Goal: Transaction & Acquisition: Book appointment/travel/reservation

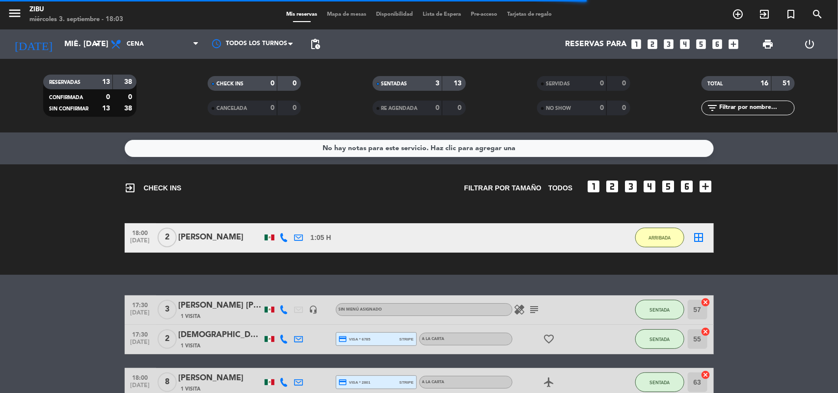
click at [65, 248] on bookings-row "18:00 [DATE] 2 [PERSON_NAME] 1:05 H / 15:16 H sms ARRIBADA border_all" at bounding box center [419, 237] width 838 height 29
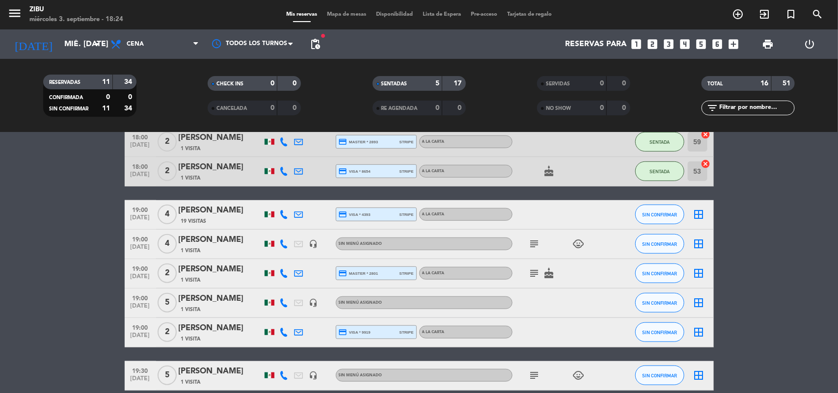
scroll to position [270, 0]
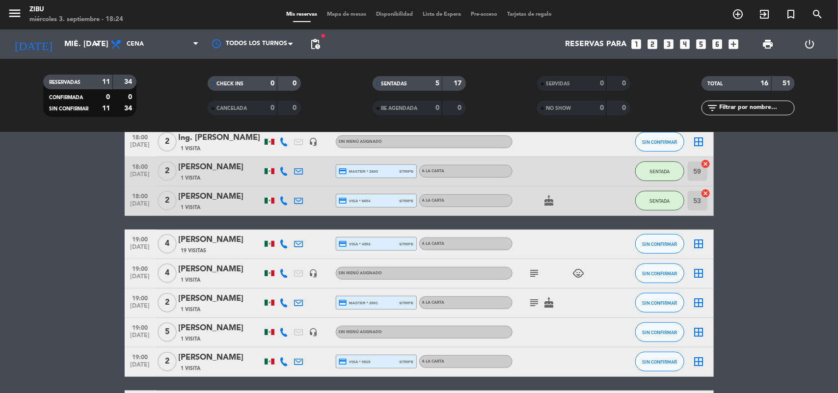
click at [85, 263] on bookings-row "17:30 [DATE] 3 [PERSON_NAME] [PERSON_NAME] 1 Visita headset_mic Sin menú asigna…" at bounding box center [419, 281] width 838 height 511
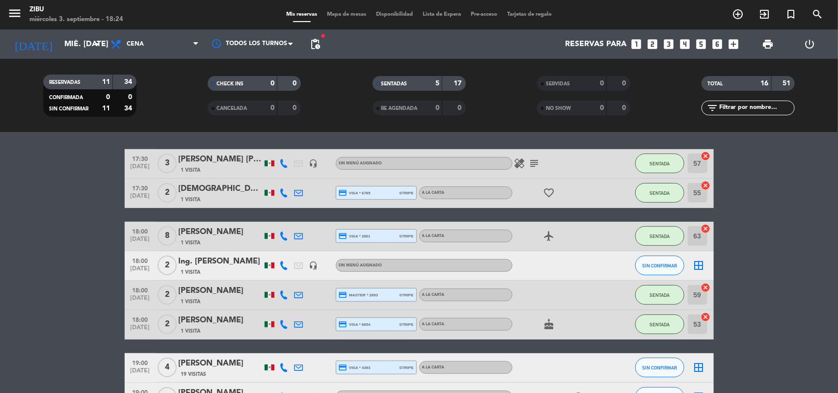
scroll to position [147, 0]
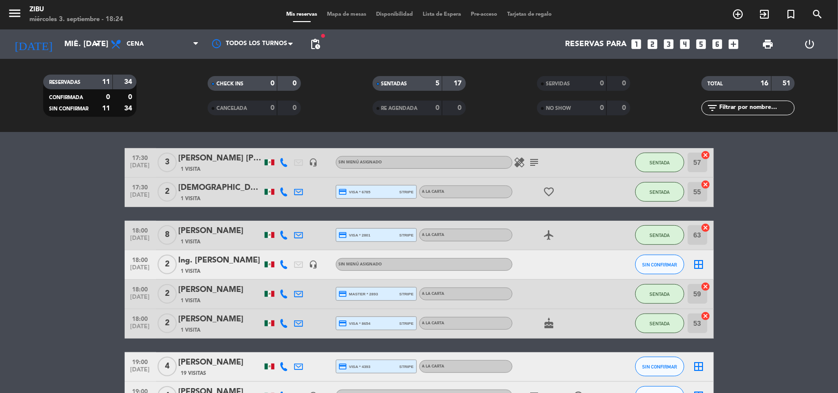
click at [138, 268] on span "[DATE]" at bounding box center [140, 270] width 25 height 11
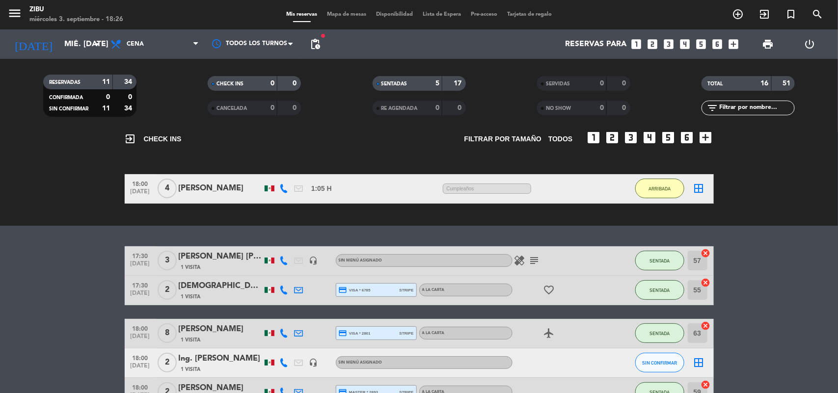
scroll to position [74, 0]
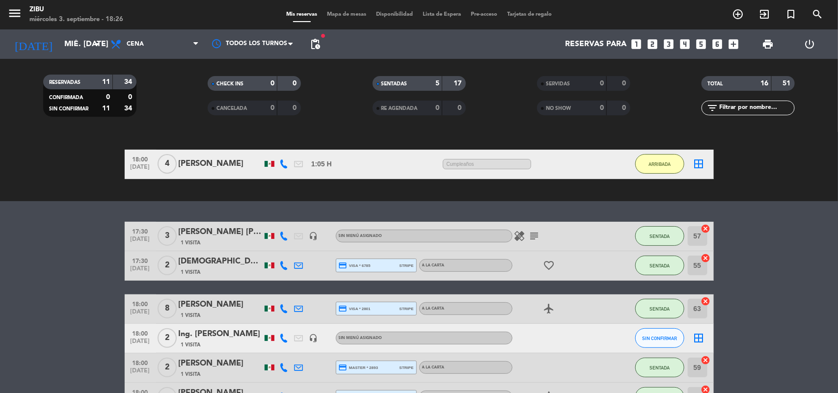
click at [550, 268] on icon "favorite_border" at bounding box center [550, 266] width 12 height 12
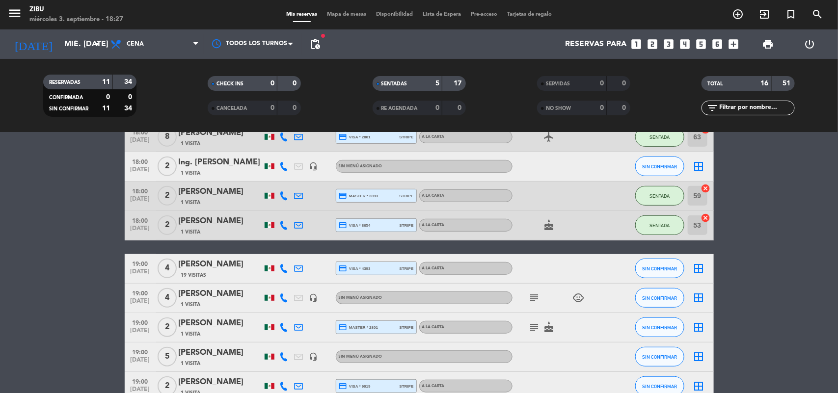
scroll to position [270, 0]
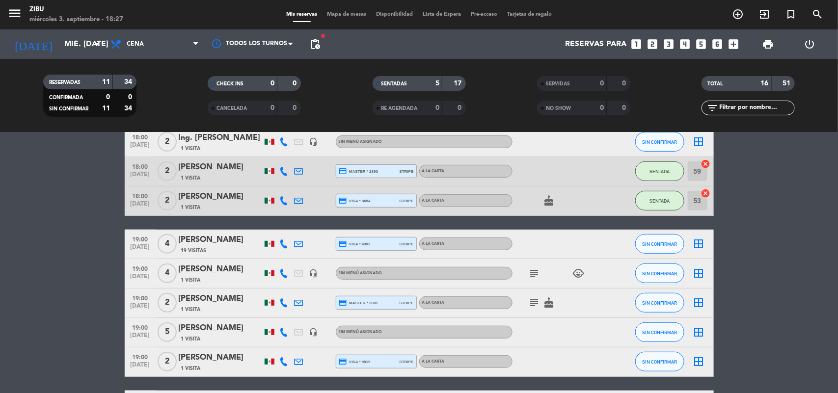
click at [40, 280] on bookings-row "17:30 [DATE] 3 [PERSON_NAME] [PERSON_NAME] 1 Visita headset_mic Sin menú asigna…" at bounding box center [419, 281] width 838 height 511
click at [26, 161] on bookings-row "17:30 [DATE] 3 [PERSON_NAME] [PERSON_NAME] 1 Visita headset_mic Sin menú asigna…" at bounding box center [419, 281] width 838 height 511
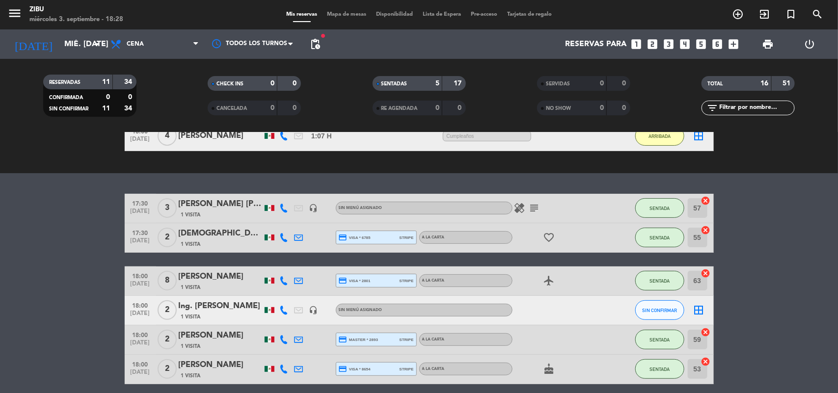
scroll to position [74, 0]
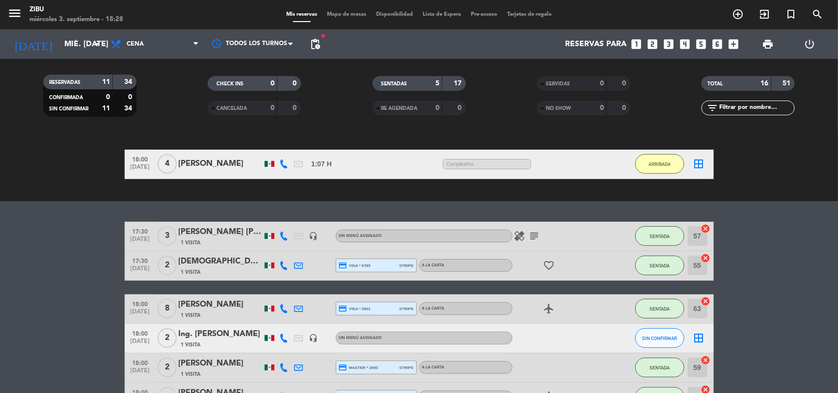
click at [28, 209] on div "No hay notas para este servicio. Haz clic para agregar una exit_to_app CHECK IN…" at bounding box center [419, 263] width 838 height 261
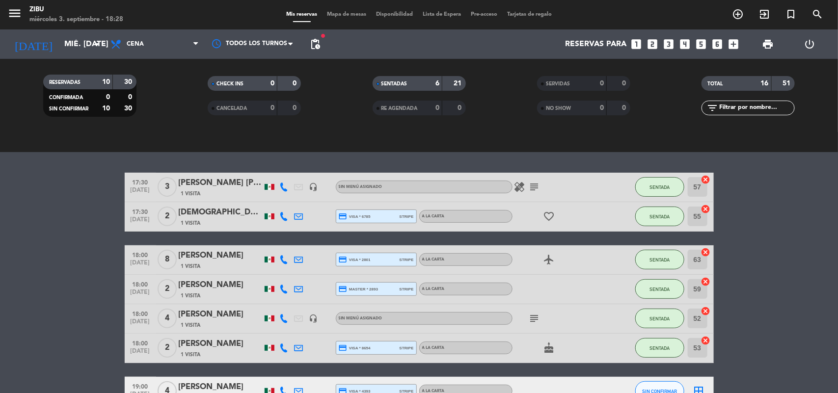
scroll to position [98, 0]
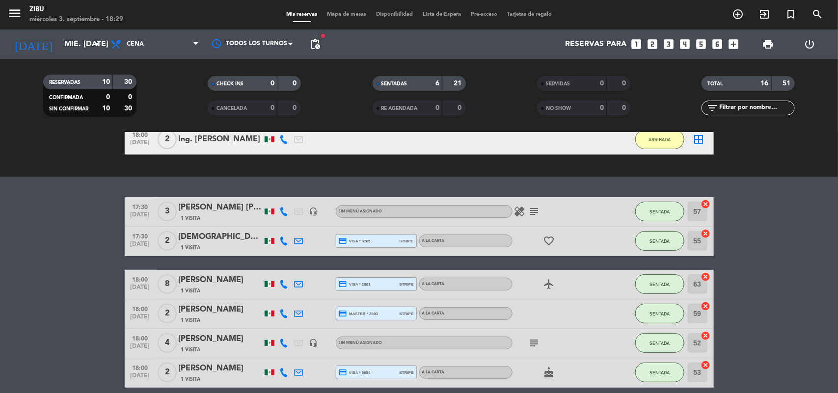
click at [653, 51] on div "Reservas para looks_one looks_two looks_3 looks_4 looks_5 looks_6 add_box" at bounding box center [534, 43] width 419 height 29
click at [652, 44] on icon "looks_two" at bounding box center [653, 44] width 13 height 13
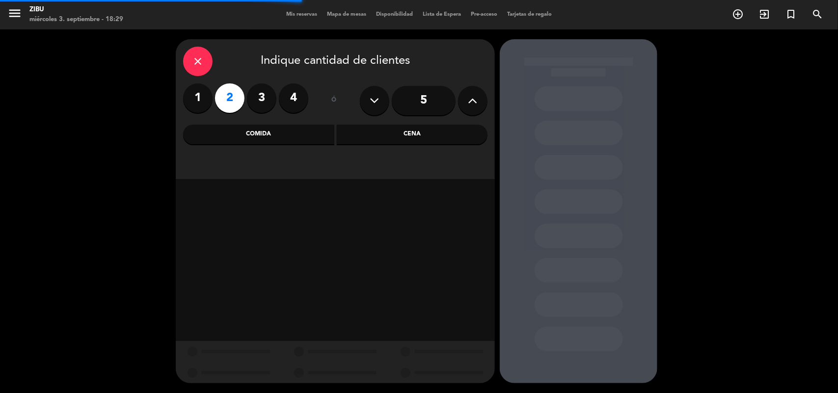
click at [404, 136] on div "Cena" at bounding box center [412, 135] width 151 height 20
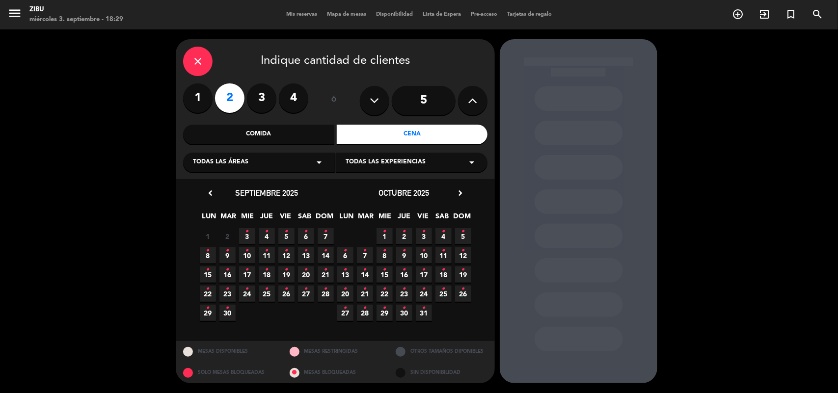
click at [209, 270] on icon "•" at bounding box center [207, 270] width 3 height 16
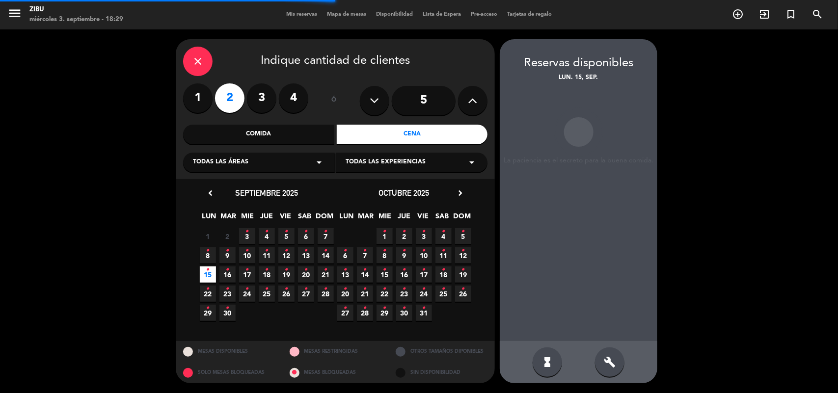
click at [708, 147] on div "close Indique cantidad de clientes 1 2 3 4 ó 5 Comida Cena Todas las áreas arro…" at bounding box center [419, 211] width 838 height 364
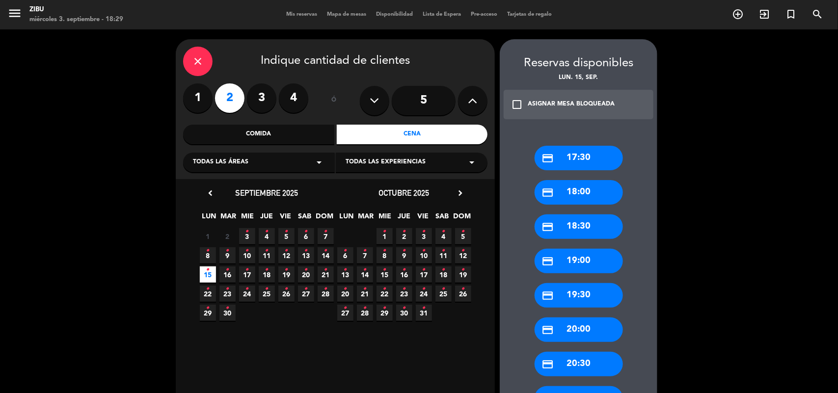
click at [649, 174] on div "credit_card 17:30 credit_card 18:00 credit_card 18:30 credit_card 19:00 credit_…" at bounding box center [579, 359] width 158 height 466
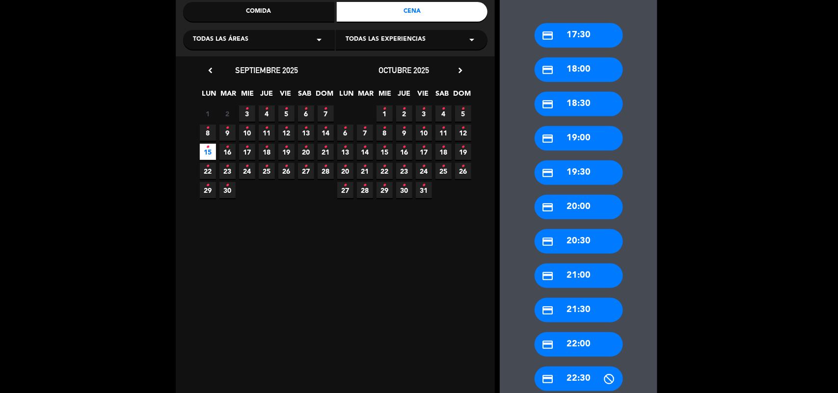
scroll to position [147, 0]
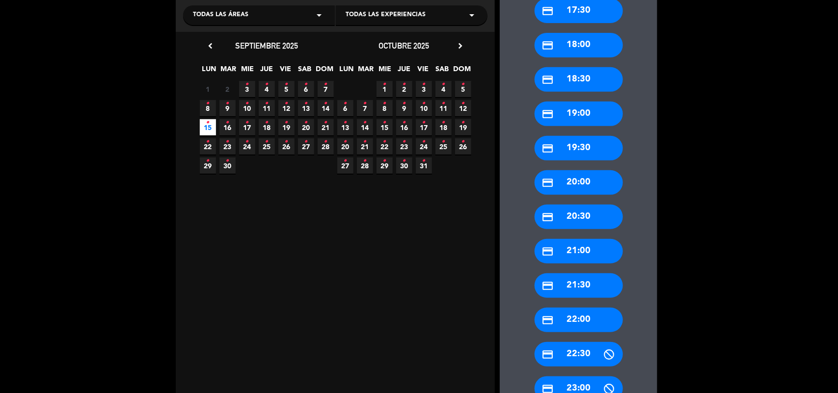
click at [578, 289] on div "credit_card 21:30" at bounding box center [579, 286] width 88 height 25
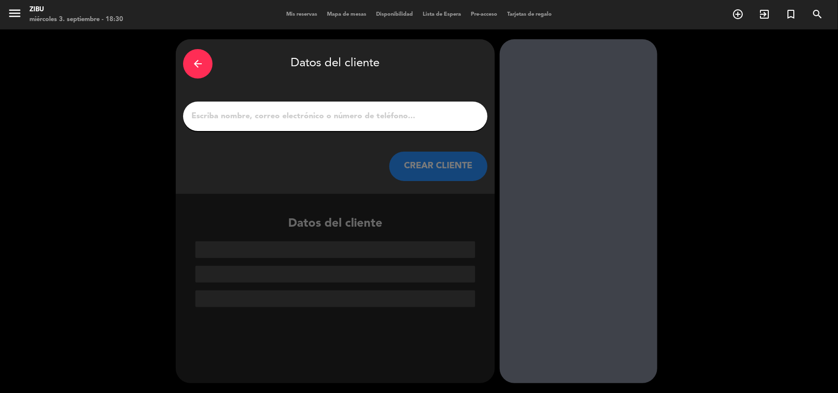
click at [383, 120] on input "1" at bounding box center [336, 117] width 290 height 14
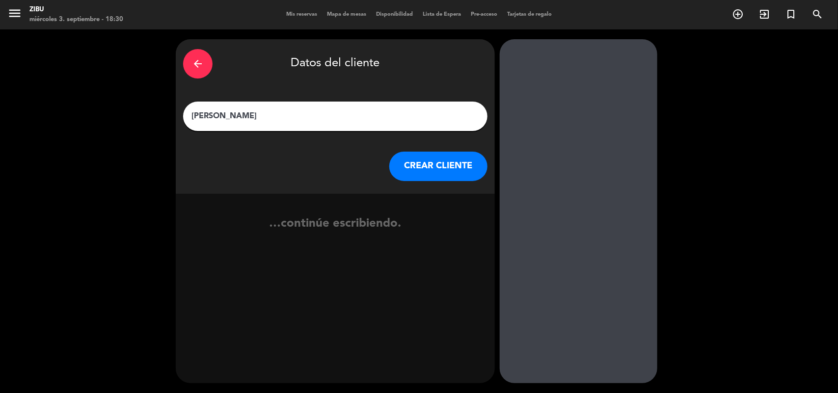
type input "[PERSON_NAME]"
click at [452, 162] on button "CREAR CLIENTE" at bounding box center [438, 166] width 98 height 29
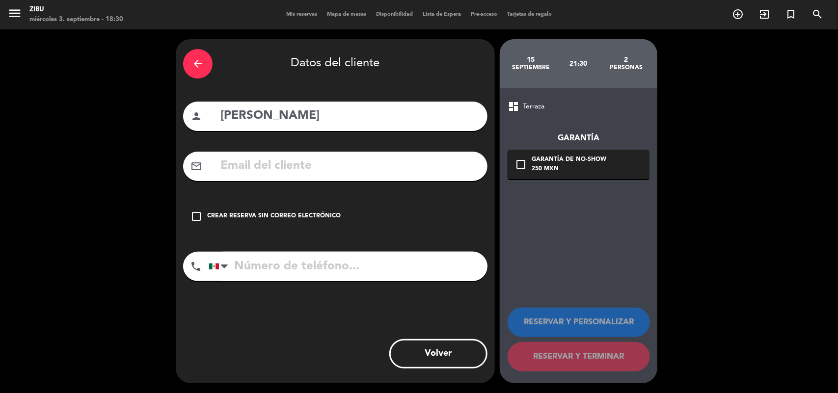
click at [298, 220] on div "Crear reserva sin correo electrónico" at bounding box center [274, 217] width 134 height 10
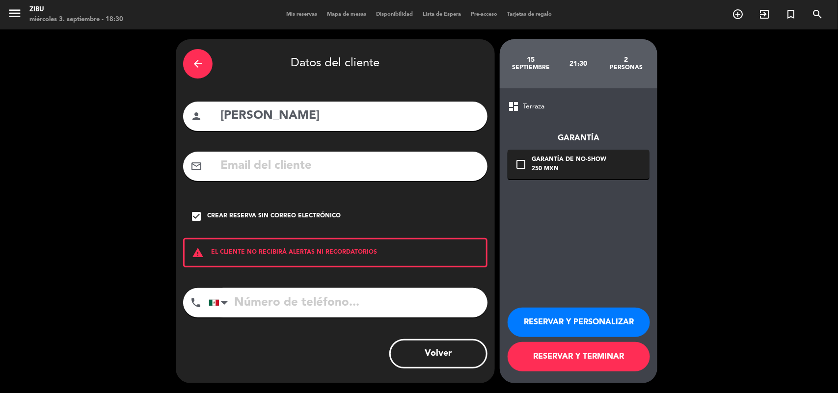
click at [260, 309] on input "tel" at bounding box center [348, 302] width 279 height 29
type input "5571912265"
click at [593, 363] on button "RESERVAR Y TERMINAR" at bounding box center [579, 356] width 142 height 29
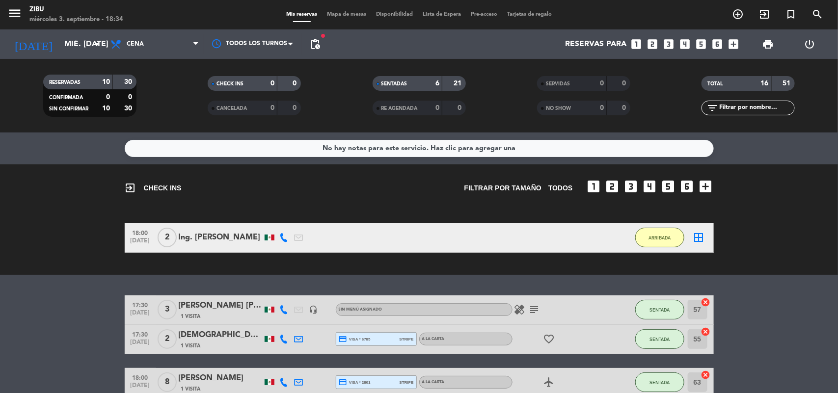
click at [74, 247] on bookings-row "18:00 [DATE] 2 Ing. [PERSON_NAME] 1:07 H / 8:24 H sms ARRIBADA border_all" at bounding box center [419, 237] width 838 height 29
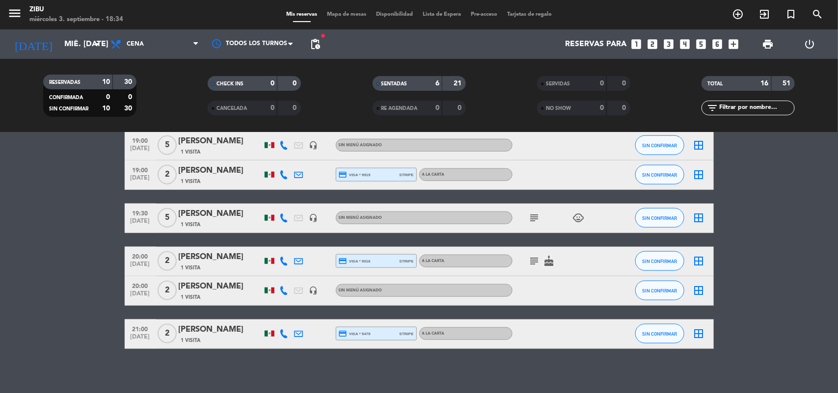
scroll to position [462, 0]
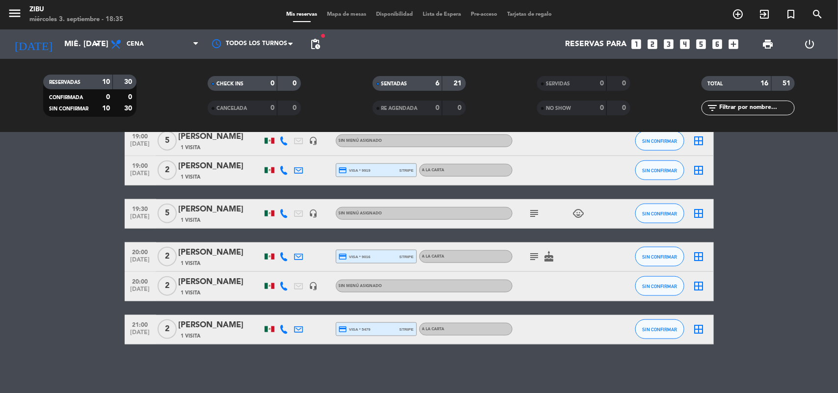
click at [139, 319] on span "21:00" at bounding box center [140, 324] width 25 height 11
click at [19, 324] on bookings-row "17:30 [DATE] 3 [PERSON_NAME] [PERSON_NAME] 1 Visita headset_mic Sin menú asigna…" at bounding box center [419, 89] width 838 height 511
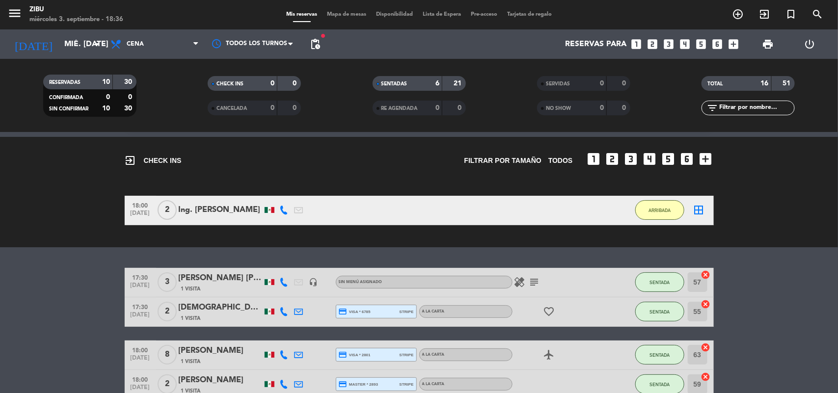
scroll to position [0, 0]
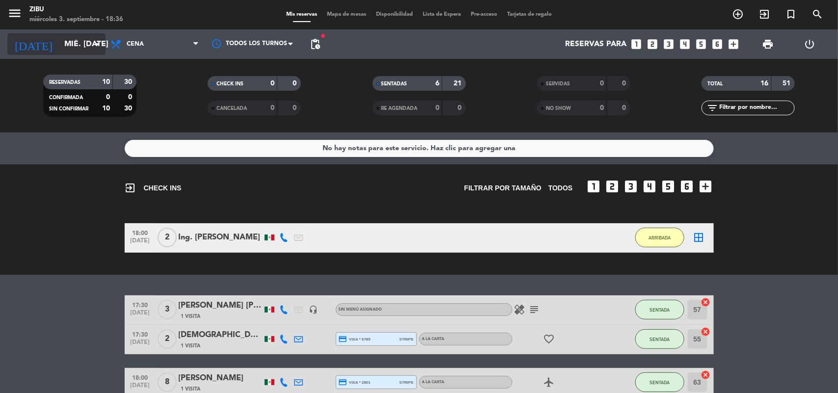
click at [59, 49] on input "mié. [DATE]" at bounding box center [111, 44] width 104 height 19
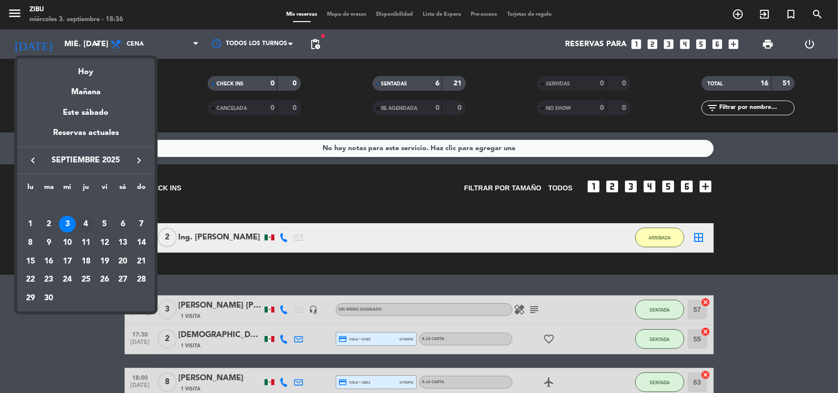
click at [82, 222] on div "4" at bounding box center [86, 224] width 17 height 17
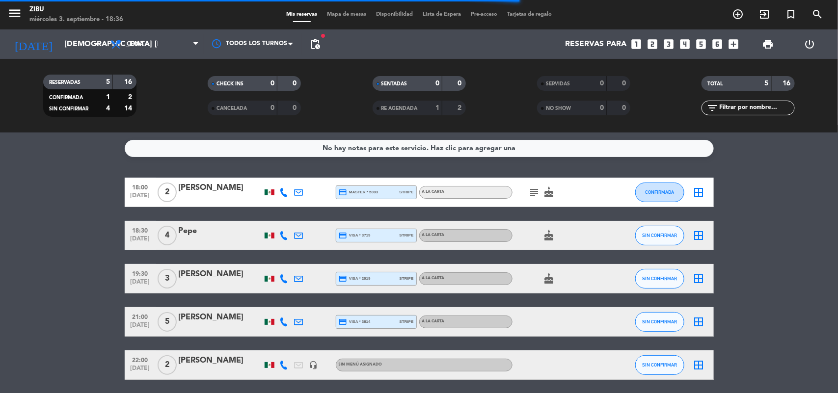
click at [37, 223] on bookings-row "18:00 [DATE] 2 [PERSON_NAME] credit_card master * 5003 stripe A LA CARTA subjec…" at bounding box center [419, 279] width 838 height 202
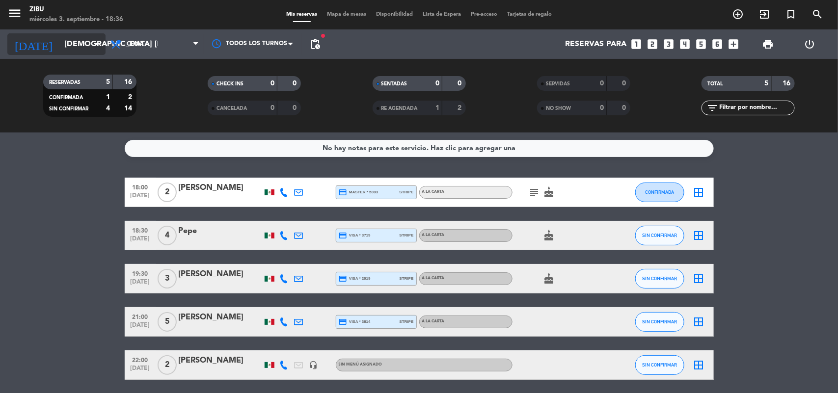
click at [59, 36] on input "[DEMOGRAPHIC_DATA] [DATE]" at bounding box center [111, 44] width 104 height 19
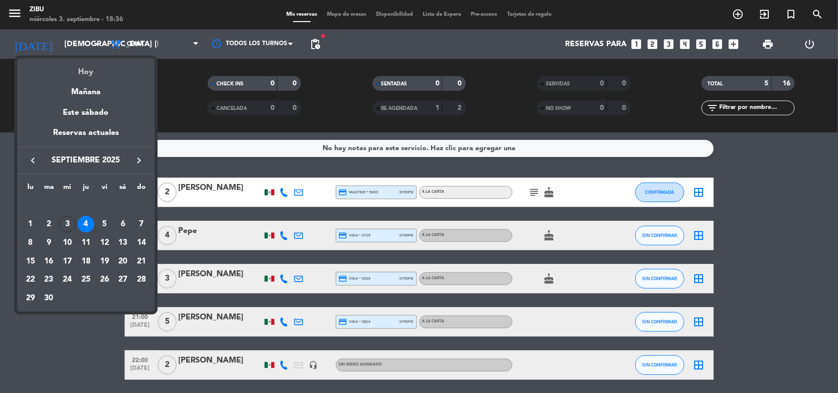
click at [88, 73] on div "Hoy" at bounding box center [85, 68] width 137 height 20
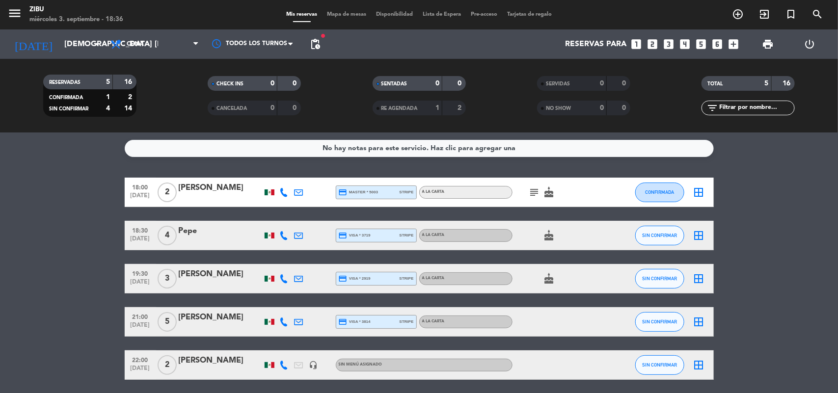
type input "mié. [DATE]"
